Goal: Transaction & Acquisition: Purchase product/service

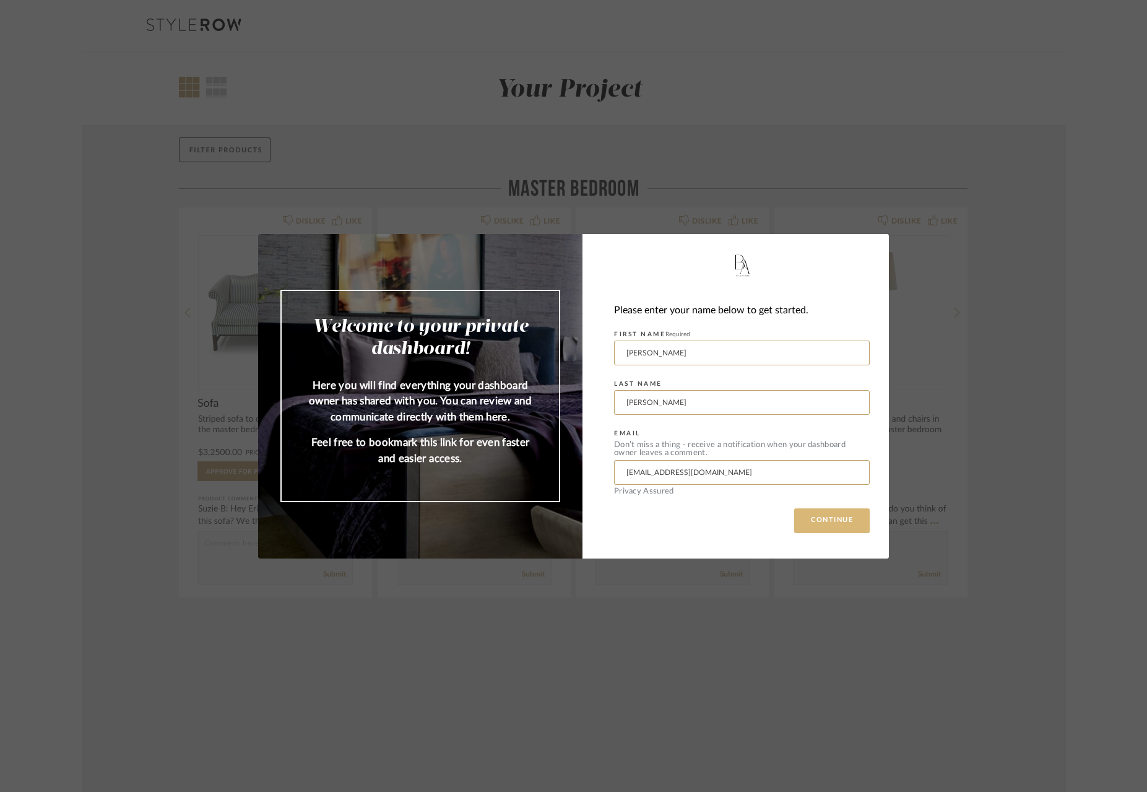
click at [815, 523] on button "CONTINUE" at bounding box center [832, 520] width 76 height 25
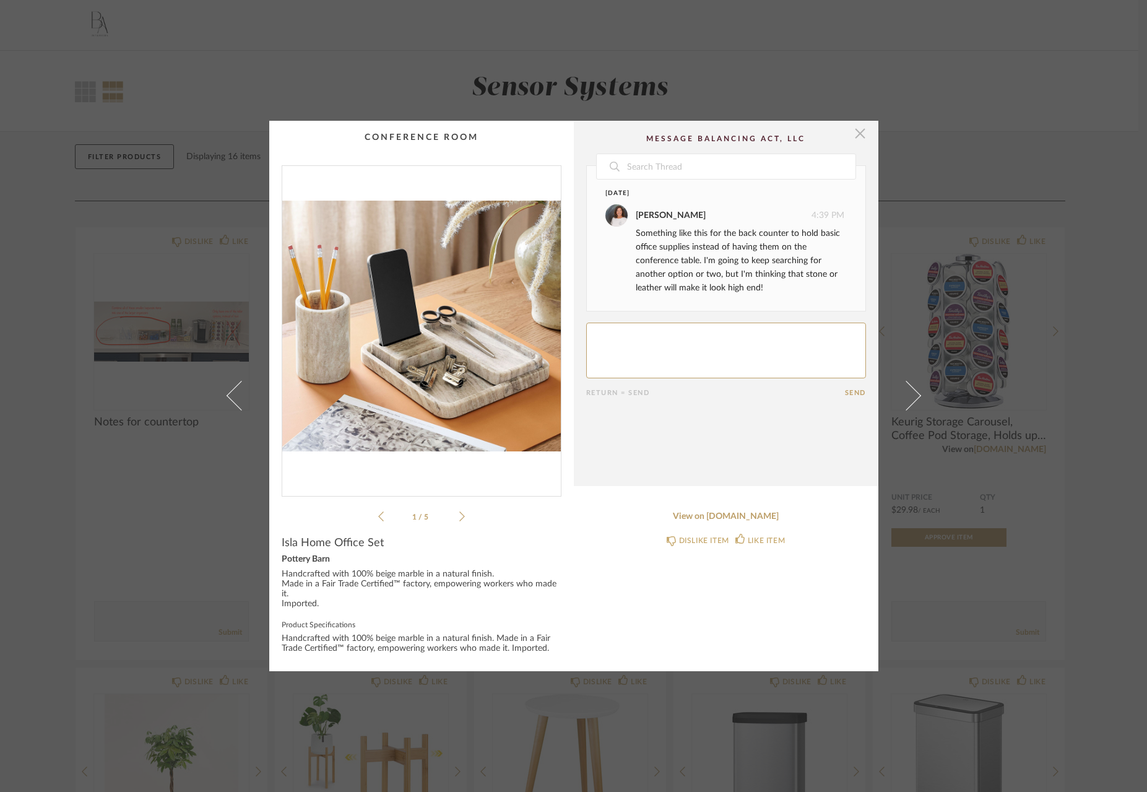
click at [855, 134] on span "button" at bounding box center [860, 133] width 25 height 25
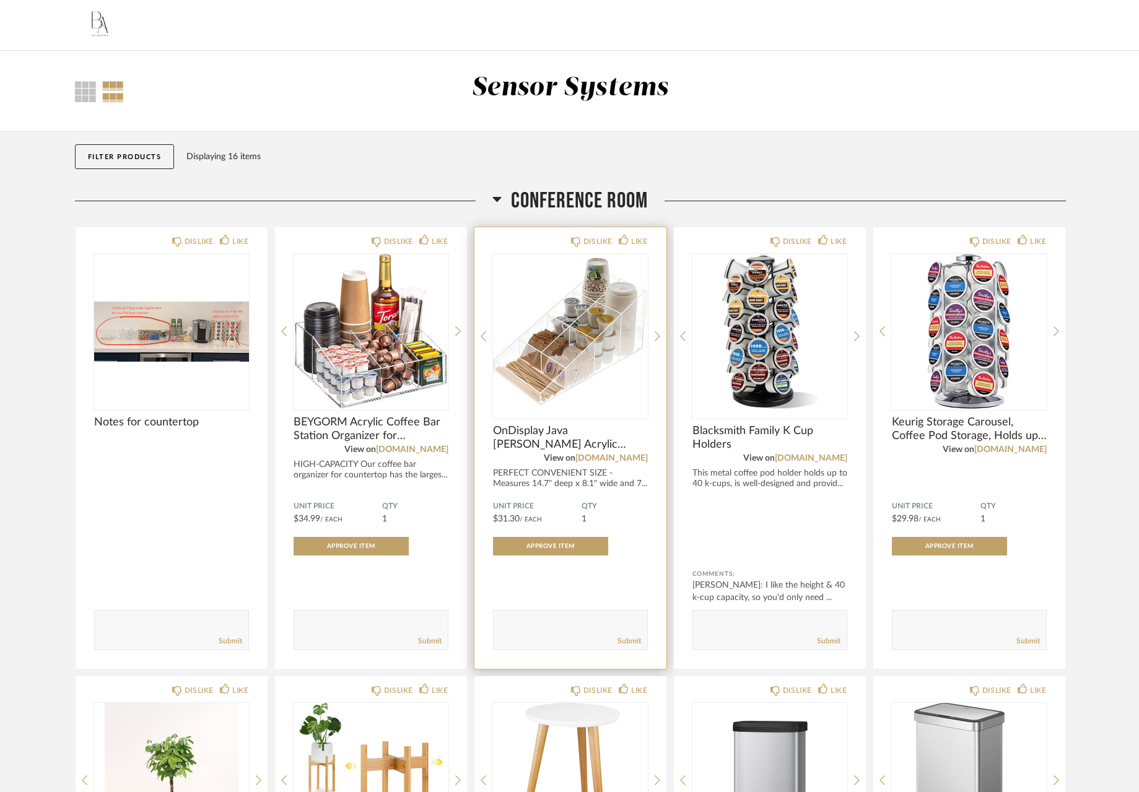
scroll to position [76, 0]
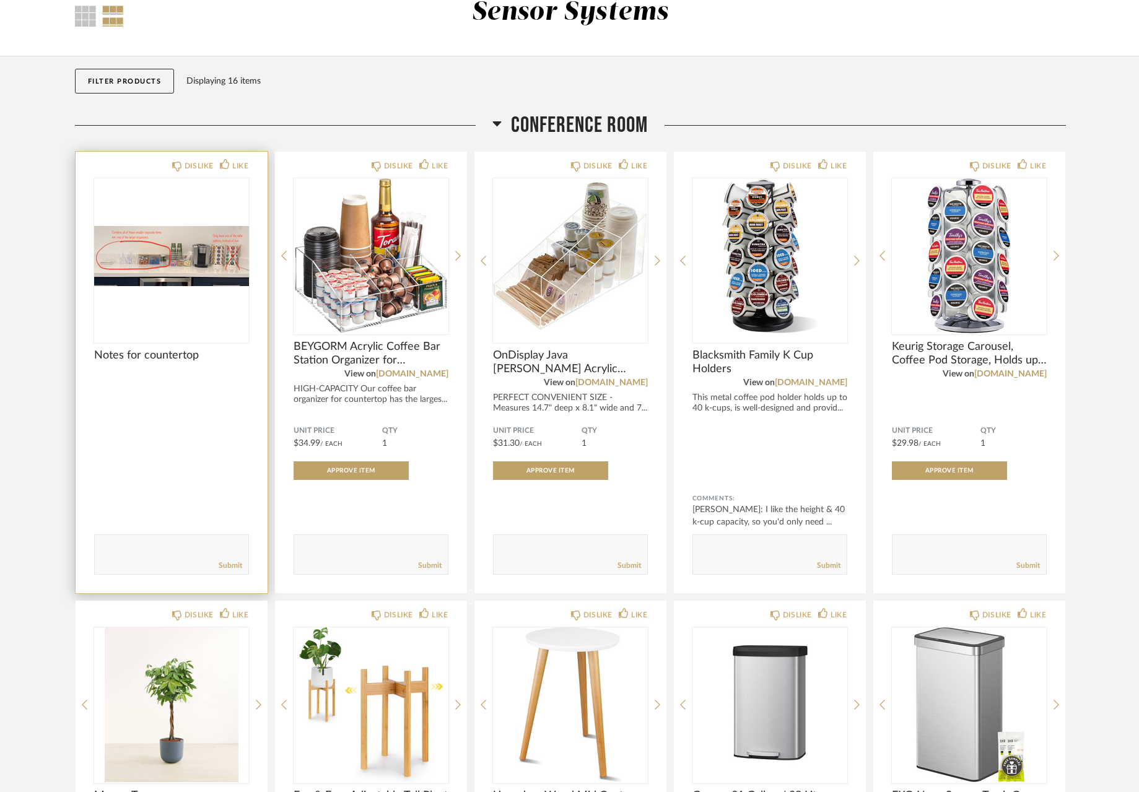
click at [0, 0] on img at bounding box center [0, 0] width 0 height 0
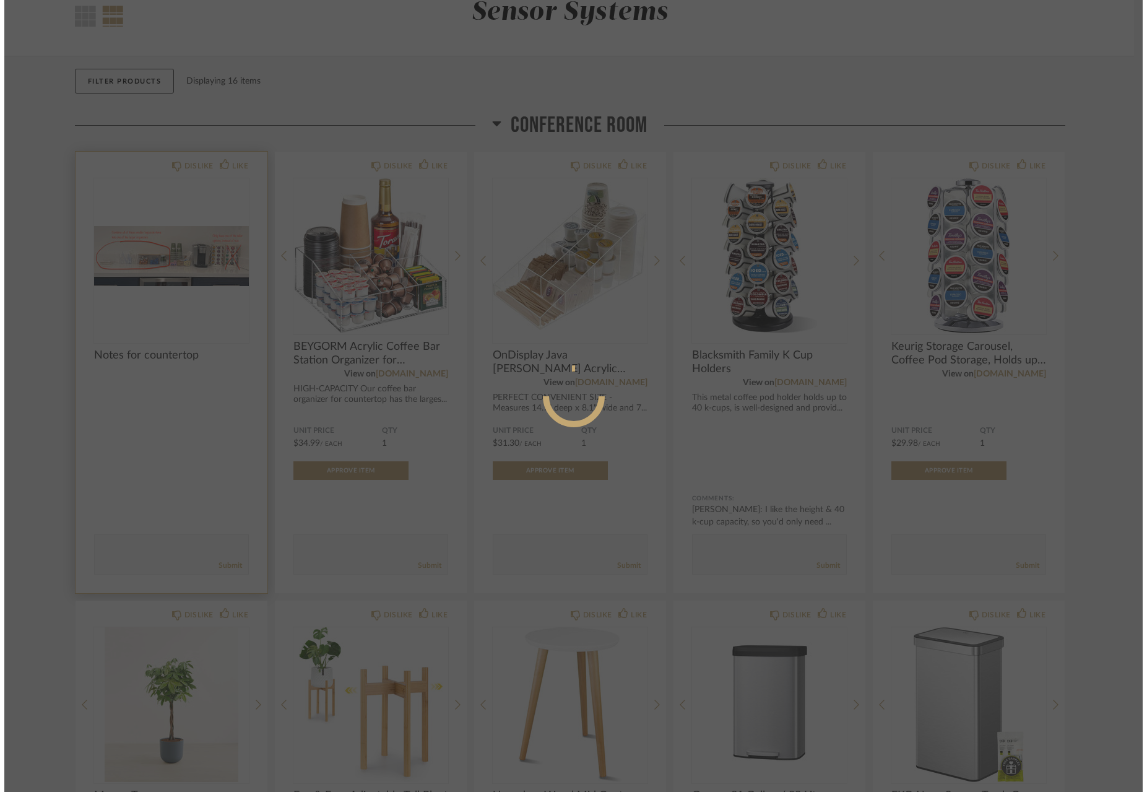
scroll to position [0, 0]
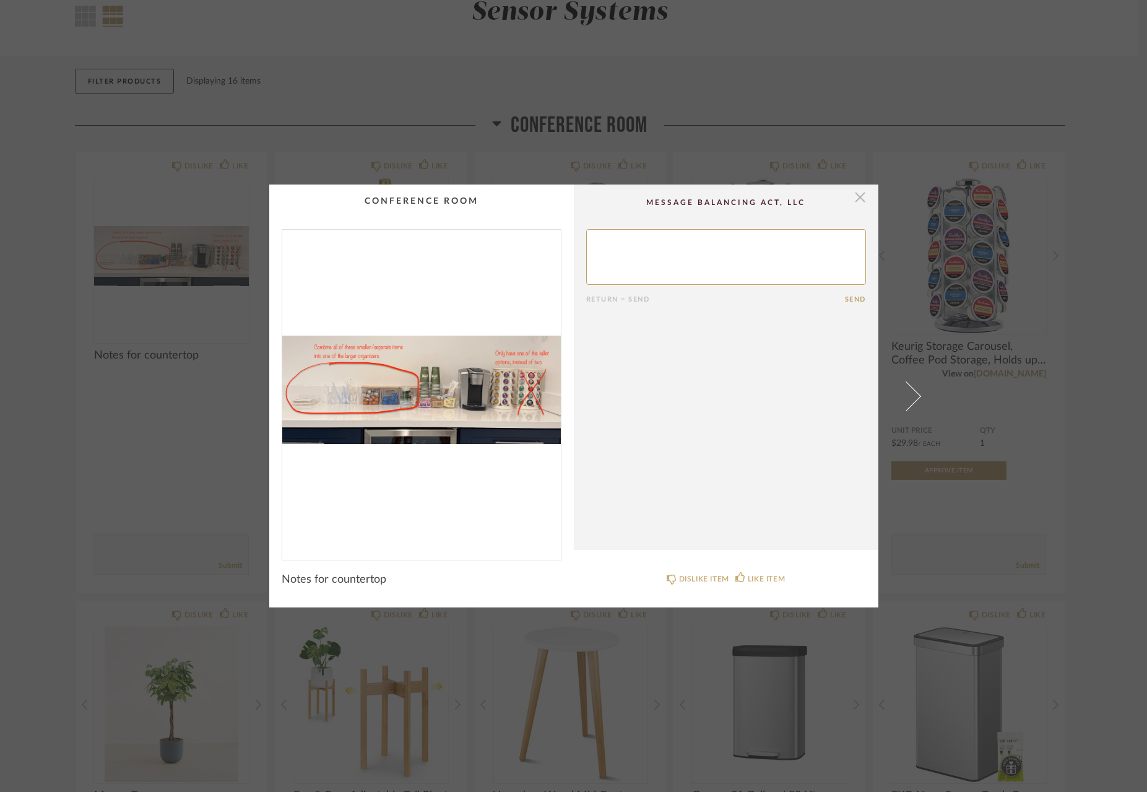
click at [848, 199] on span "button" at bounding box center [860, 197] width 25 height 25
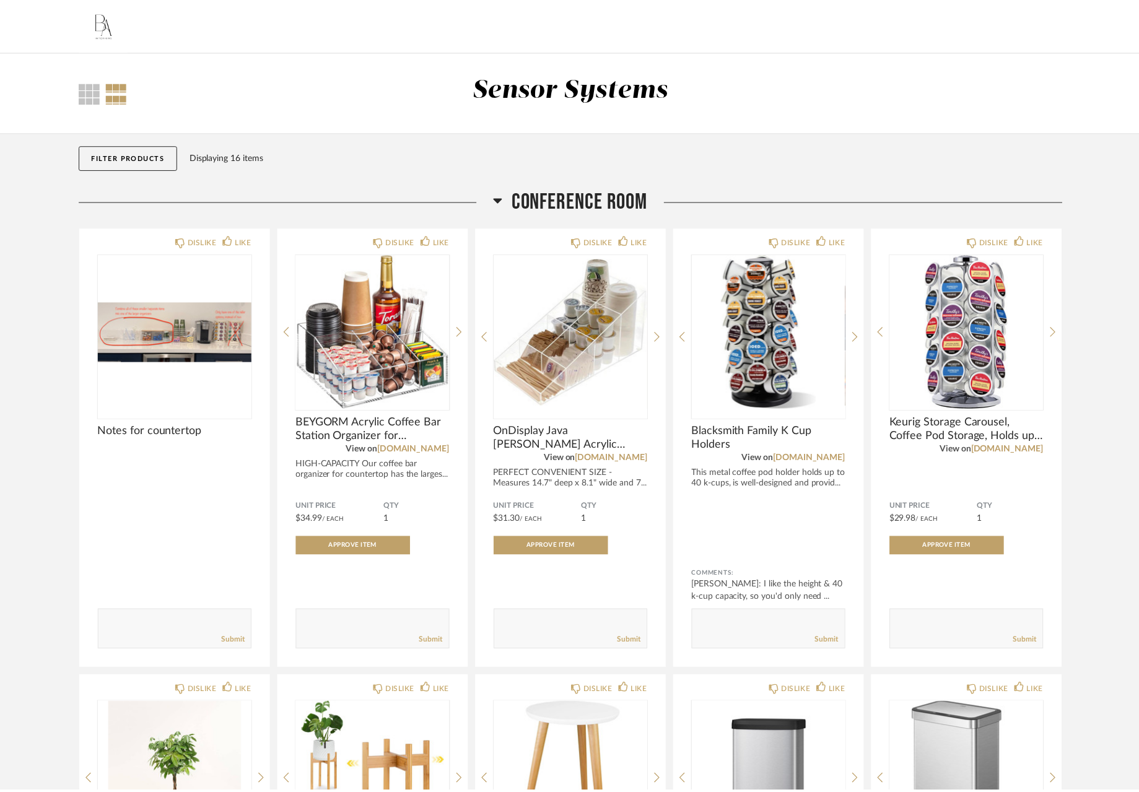
scroll to position [76, 0]
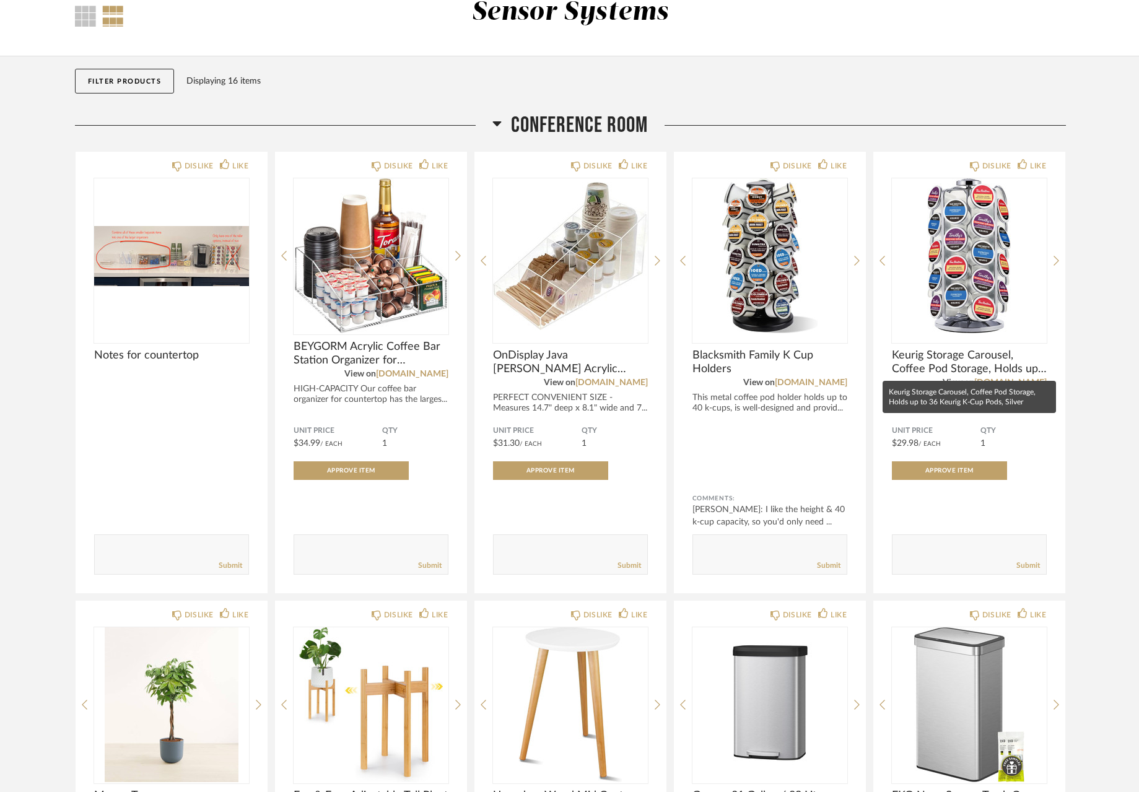
click at [1013, 386] on mat-tooltip-component "Keurig Storage Carousel, Coffee Pod Storage, Holds up to 36 Keurig K-Cup Pods, …" at bounding box center [968, 397] width 173 height 32
click at [943, 401] on mat-tooltip-component "Keurig Storage Carousel, Coffee Pod Storage, Holds up to 36 Keurig K-Cup Pods, …" at bounding box center [968, 397] width 173 height 32
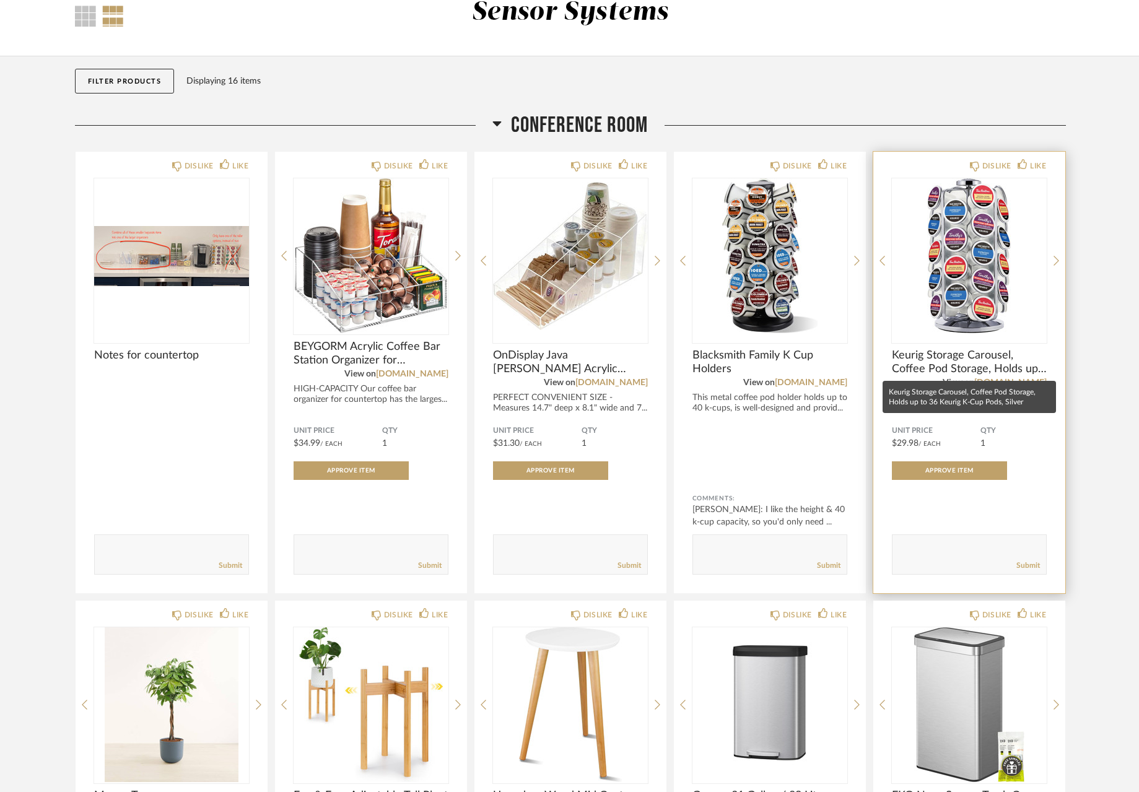
click at [999, 365] on span "Keurig Storage Carousel, Coffee Pod Storage, Holds up to 36 Keurig K-Cup Pods, …" at bounding box center [969, 362] width 155 height 27
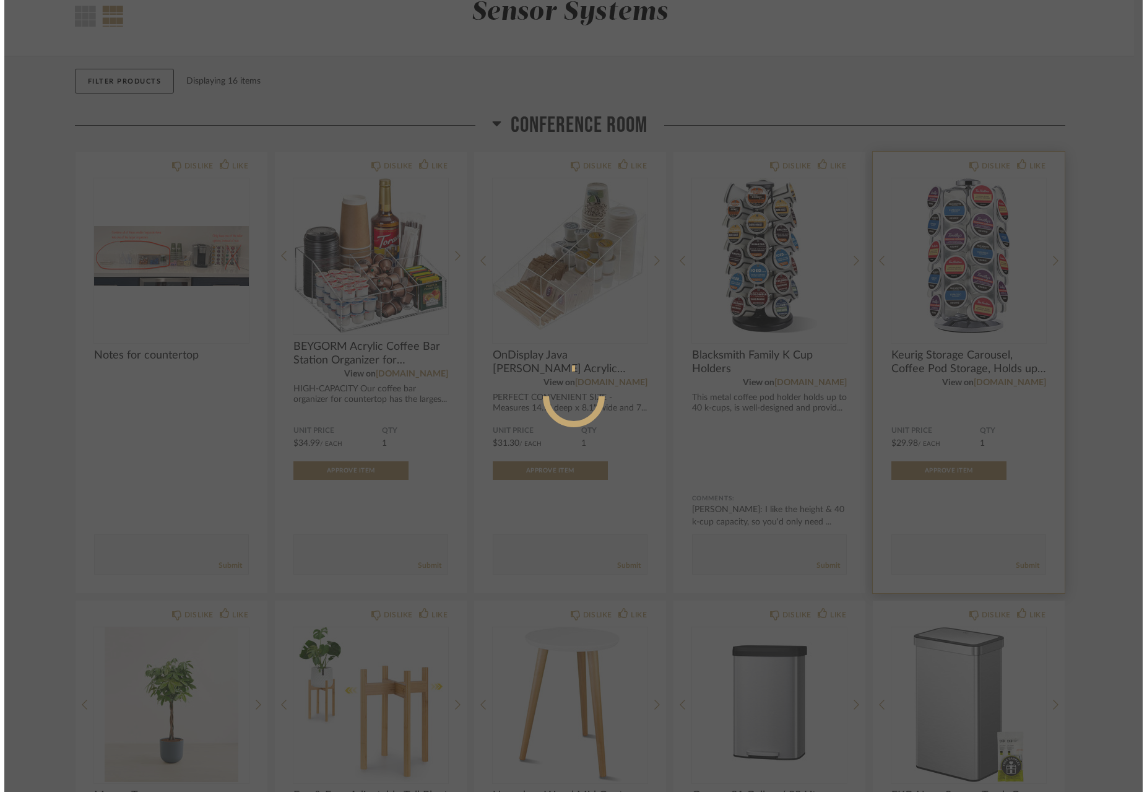
scroll to position [0, 0]
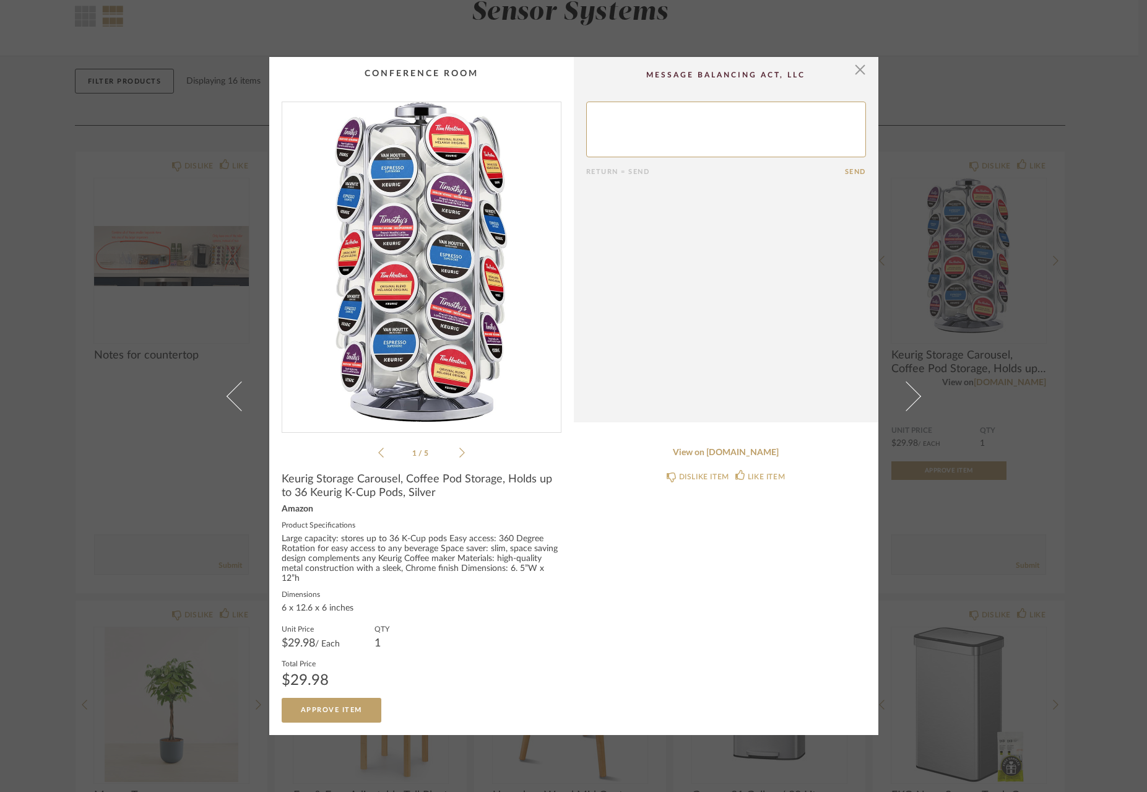
click at [394, 558] on div "Large capacity: stores up to 36 K-Cup pods Easy access: 360 Degree Rotation for…" at bounding box center [422, 559] width 280 height 50
click at [338, 500] on span "Keurig Storage Carousel, Coffee Pod Storage, Holds up to 36 Keurig K-Cup Pods, …" at bounding box center [422, 485] width 280 height 27
click at [298, 536] on fieldset "Product Specifications Large capacity: stores up to 36 K-Cup pods Easy access: …" at bounding box center [422, 554] width 280 height 69
click at [296, 515] on div "Amazon" at bounding box center [422, 510] width 280 height 10
click at [705, 458] on link "View on [DOMAIN_NAME]" at bounding box center [726, 453] width 280 height 11
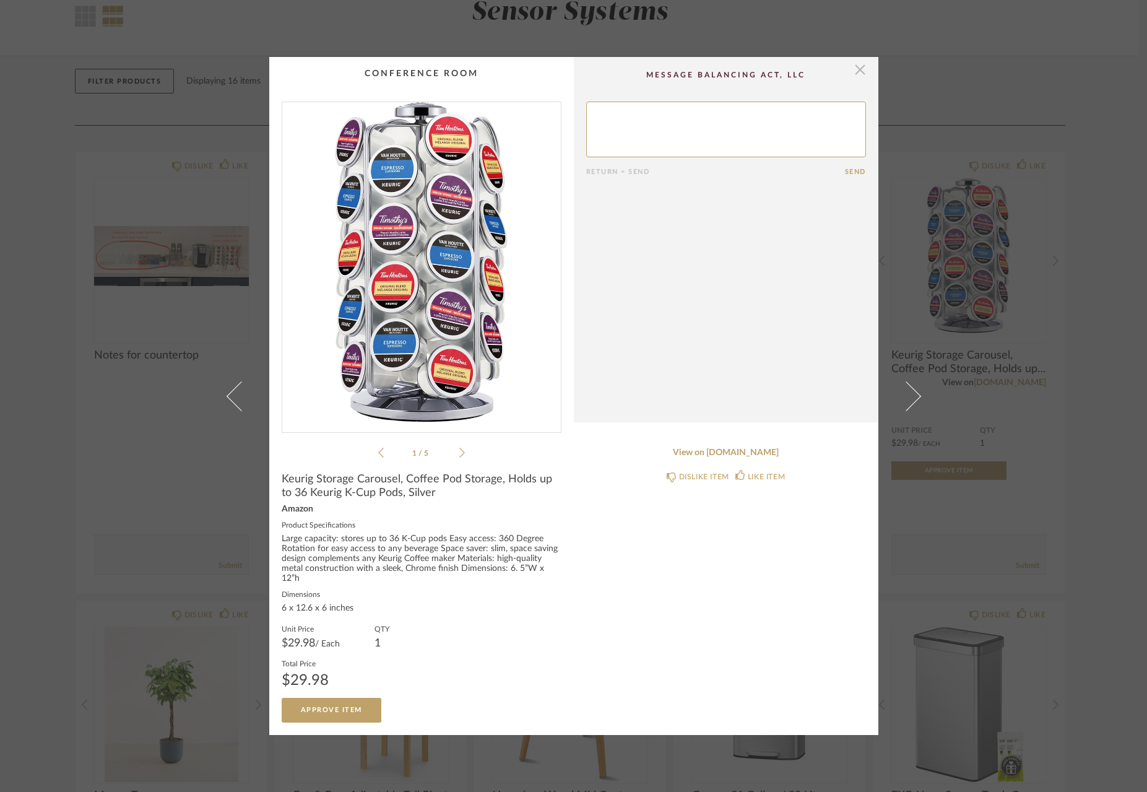
click at [851, 76] on span "button" at bounding box center [860, 69] width 25 height 25
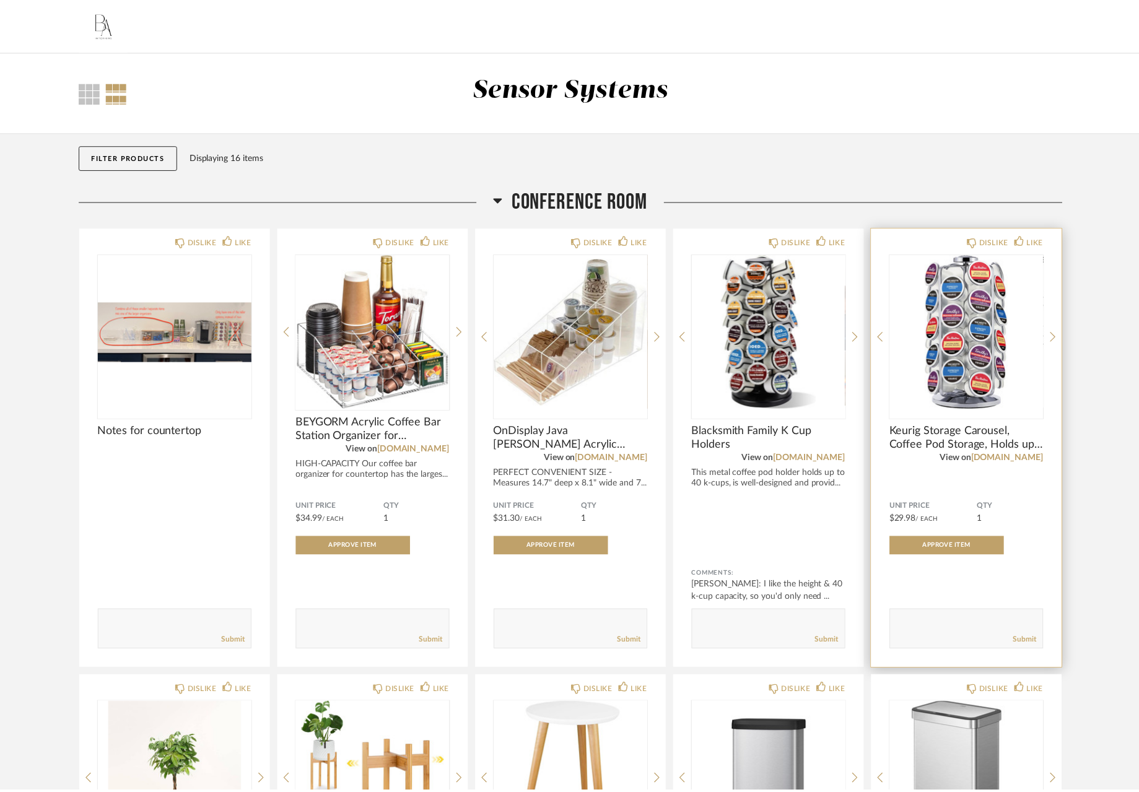
scroll to position [76, 0]
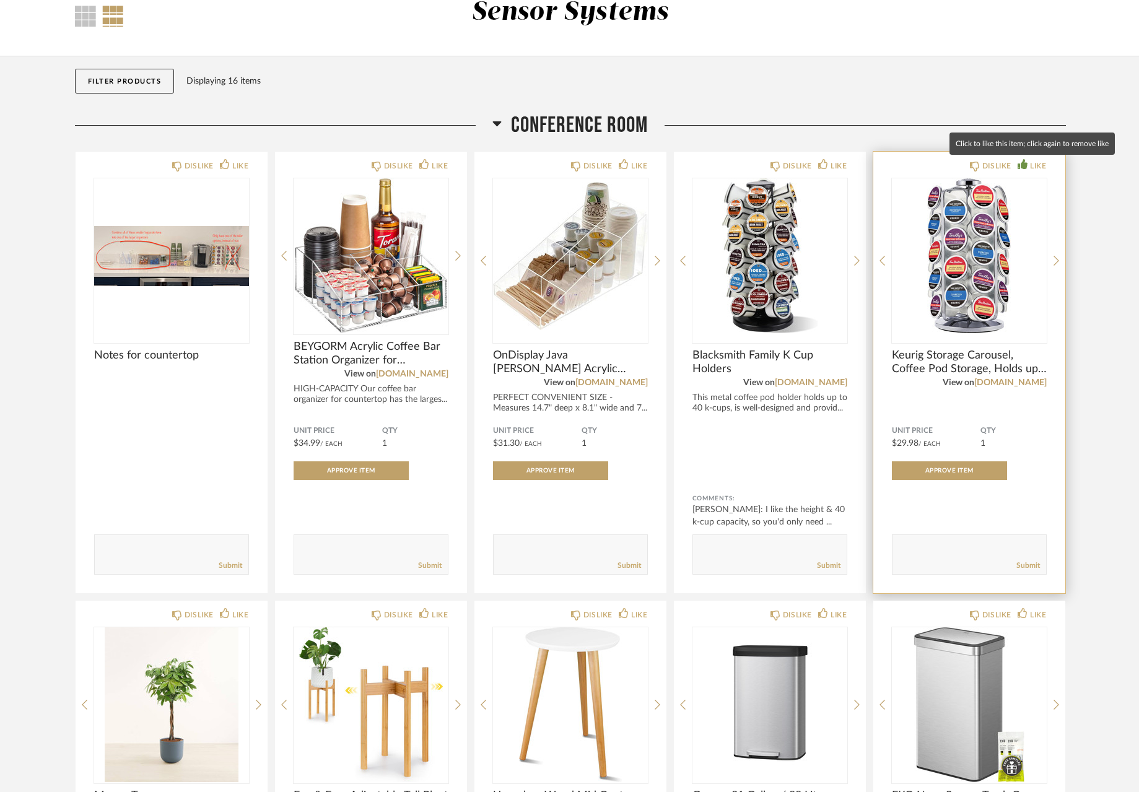
click at [1036, 163] on div "LIKE" at bounding box center [1038, 166] width 16 height 12
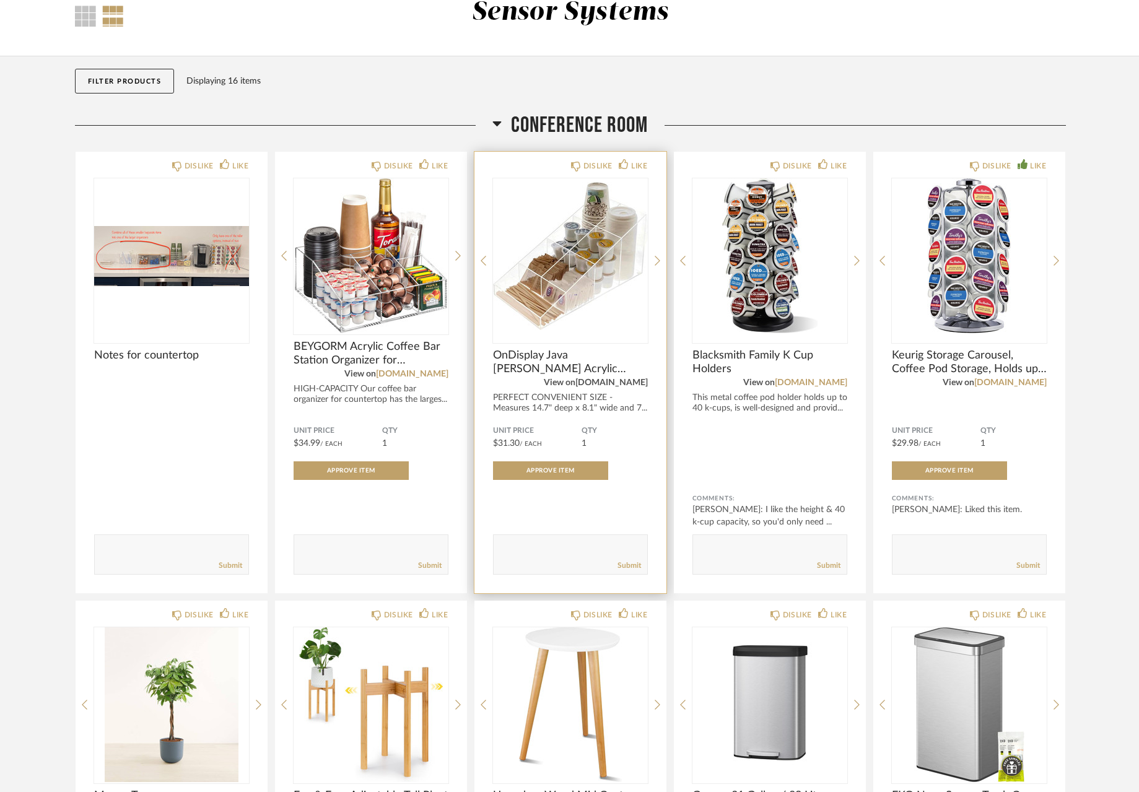
click at [608, 381] on link "[DOMAIN_NAME]" at bounding box center [611, 382] width 72 height 9
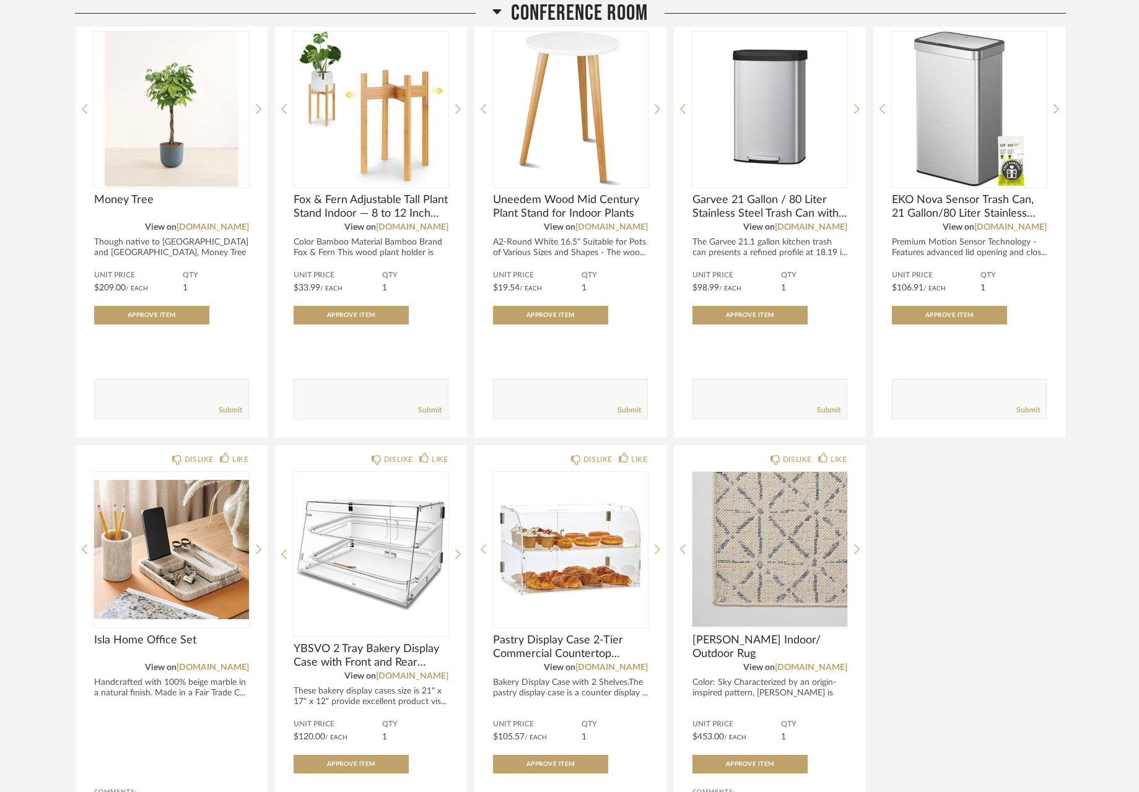
scroll to position [757, 0]
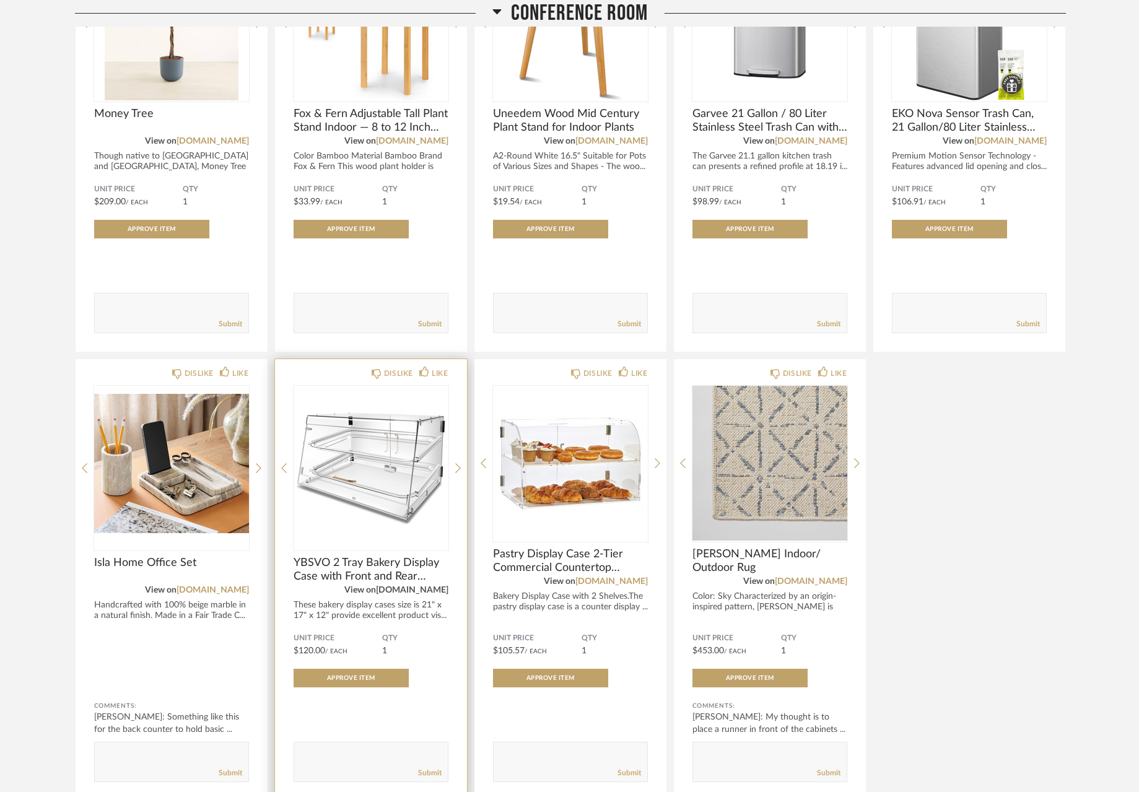
click at [416, 592] on link "[DOMAIN_NAME]" at bounding box center [412, 590] width 72 height 9
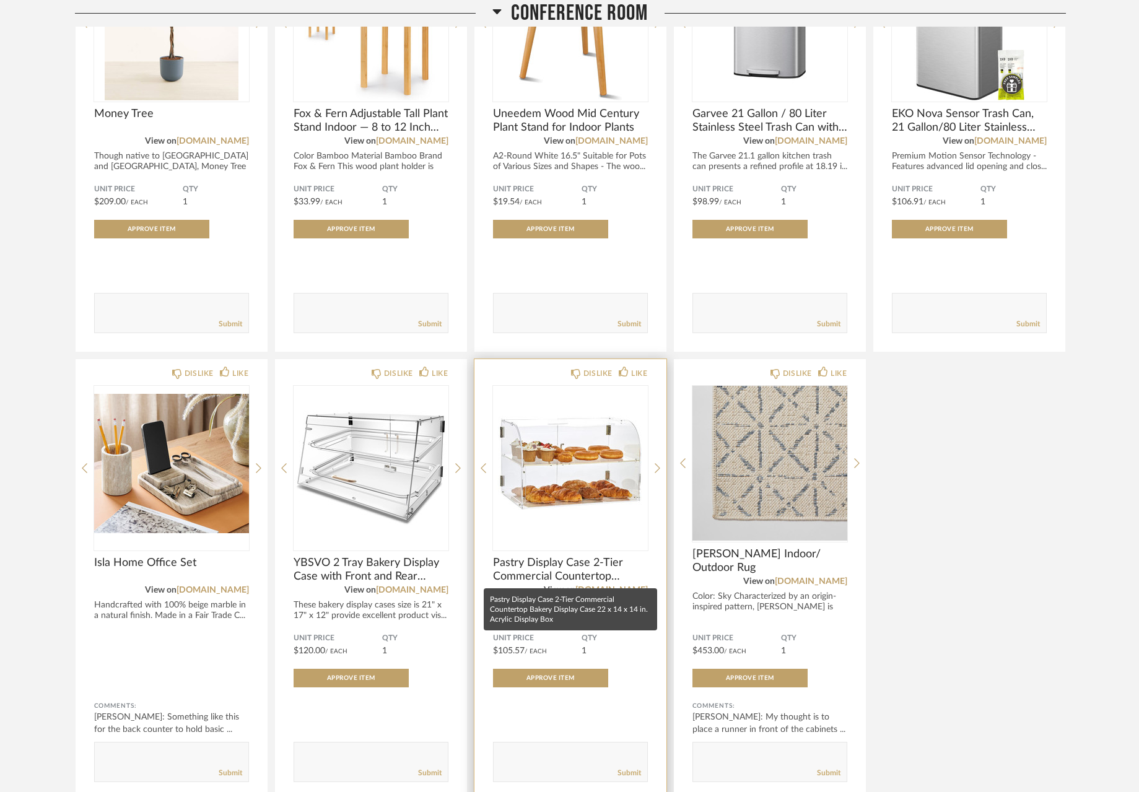
click at [607, 576] on span "Pastry Display Case 2-Tier Commercial Countertop Bakery Display Case 22 x 14 x …" at bounding box center [570, 569] width 155 height 27
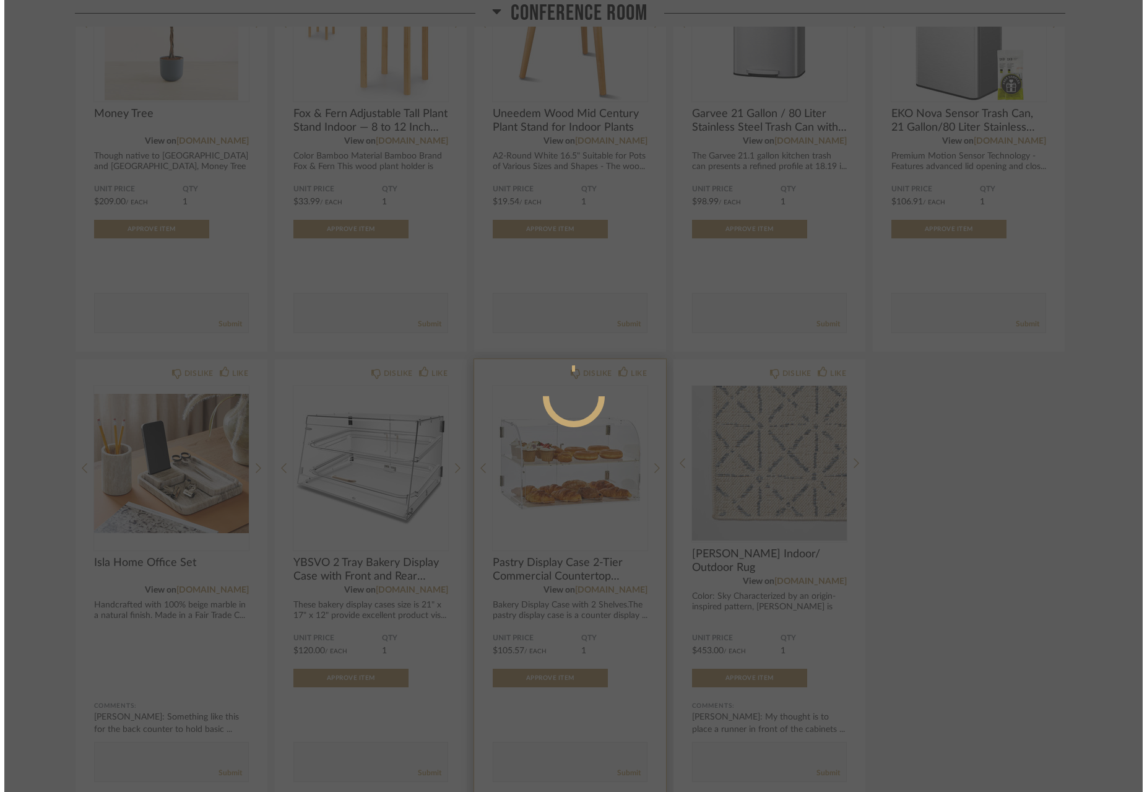
scroll to position [0, 0]
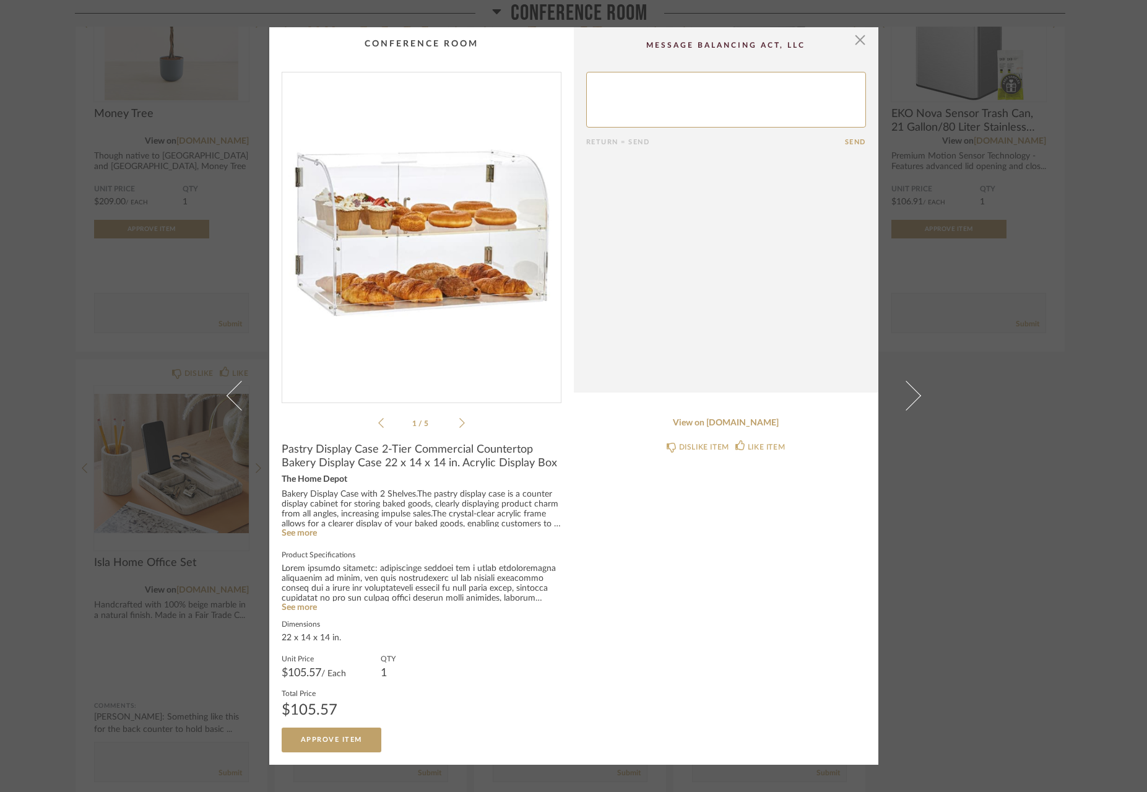
click at [163, 499] on div "× 1 / 5 Return = Send Send Pastry Display Case 2-Tier Commercial Countertop Bak…" at bounding box center [573, 396] width 1147 height 792
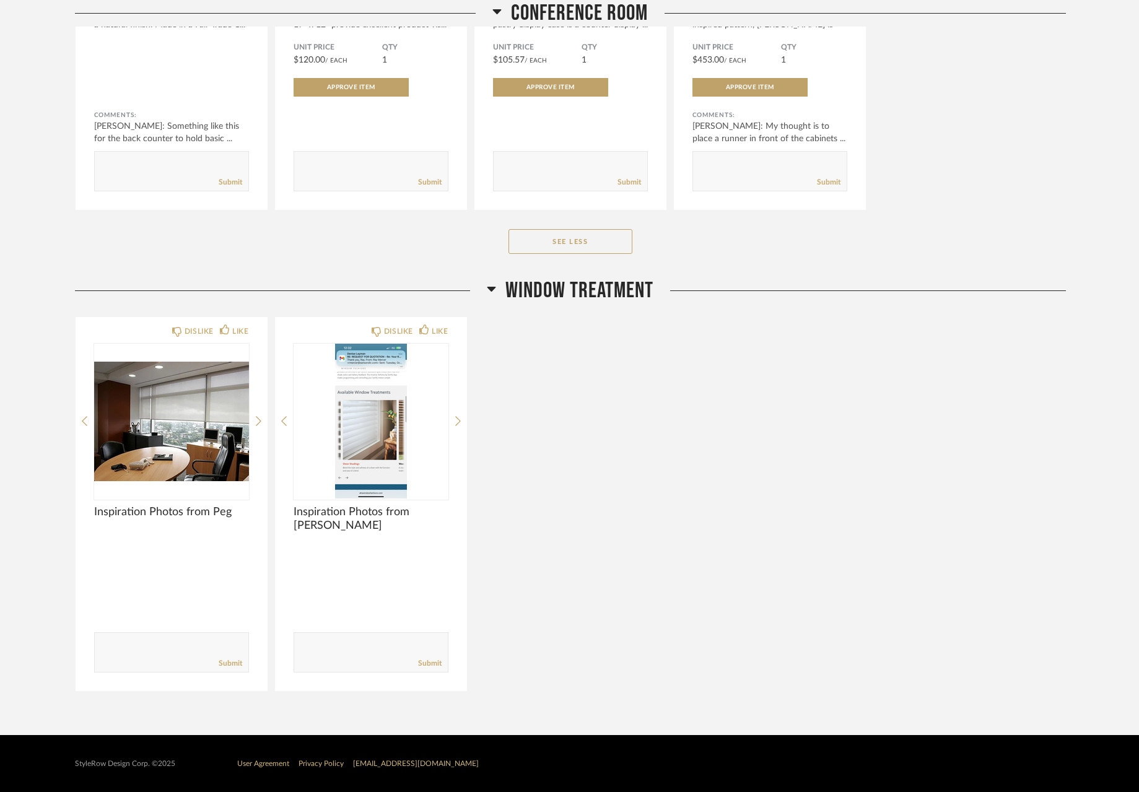
scroll to position [752, 0]
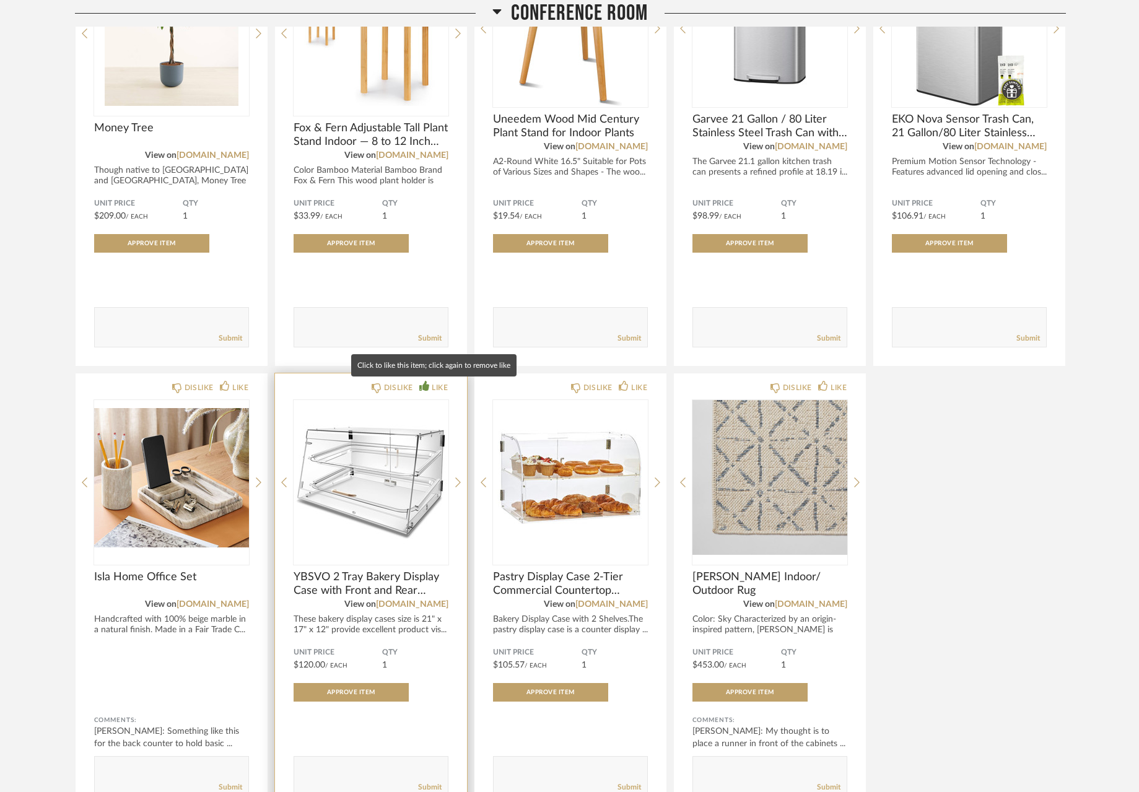
click at [429, 383] on div "LIKE" at bounding box center [433, 387] width 28 height 12
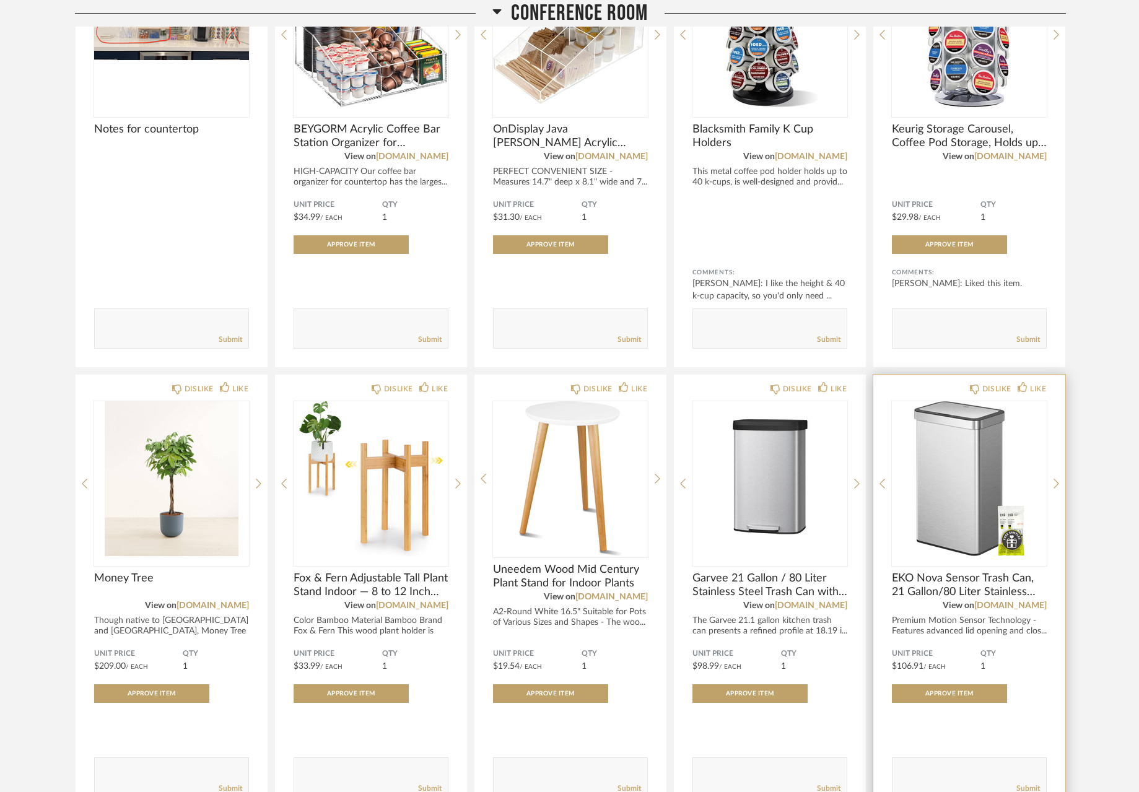
scroll to position [323, 0]
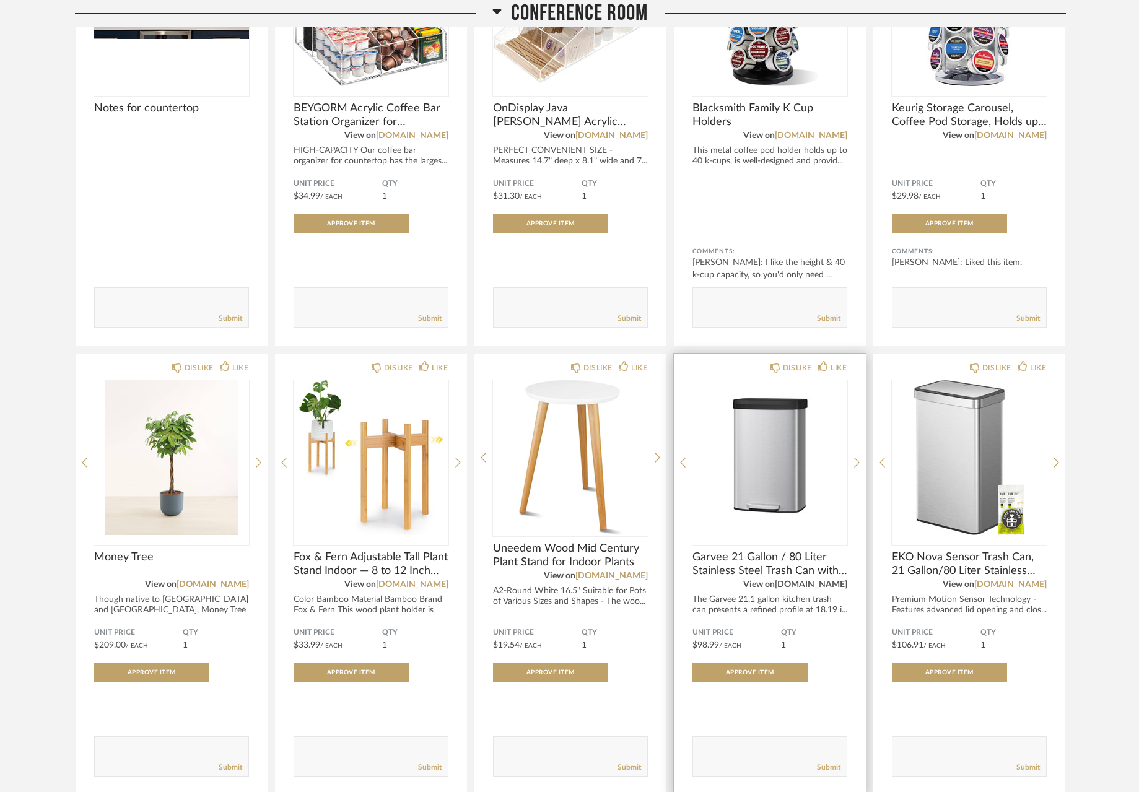
click at [819, 586] on link "[DOMAIN_NAME]" at bounding box center [811, 584] width 72 height 9
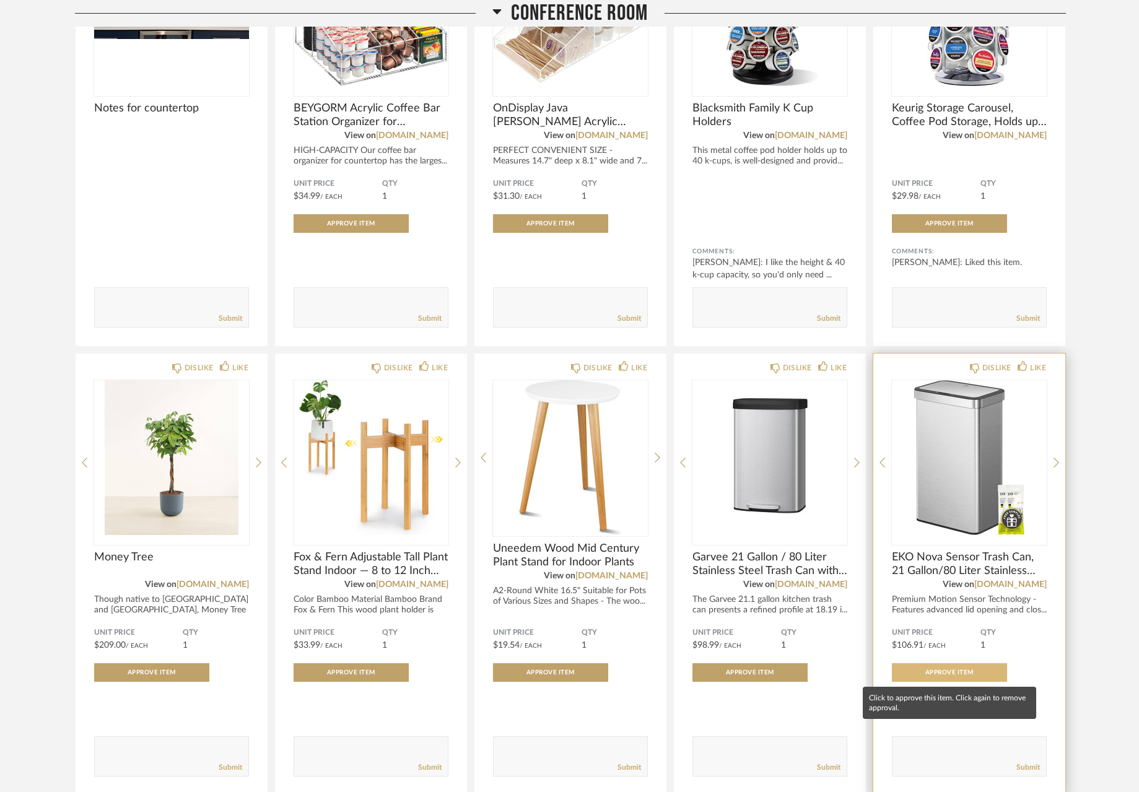
click at [955, 678] on button "Approve Item" at bounding box center [949, 672] width 115 height 19
click at [1022, 584] on link "[DOMAIN_NAME]" at bounding box center [1010, 584] width 72 height 9
